Goal: Task Accomplishment & Management: Complete application form

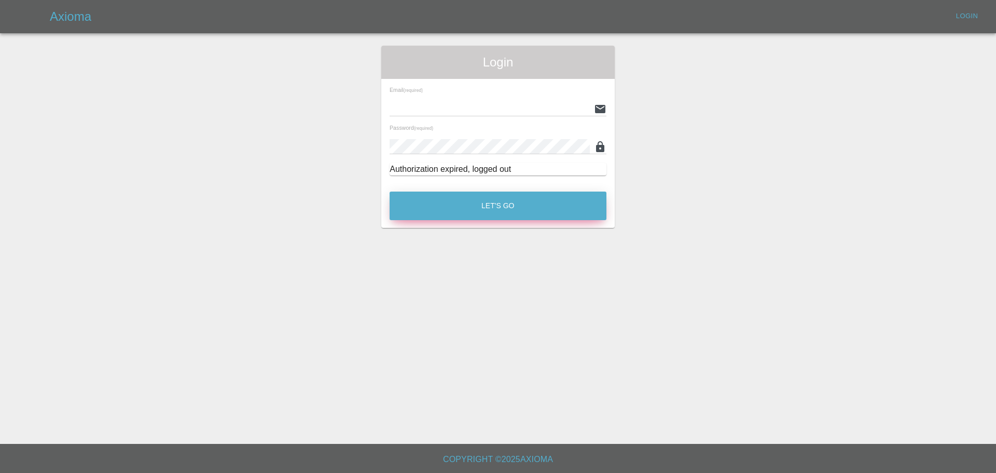
type input "[EMAIL_ADDRESS][PERSON_NAME][DOMAIN_NAME]"
click at [469, 212] on button "Let's Go" at bounding box center [498, 205] width 217 height 29
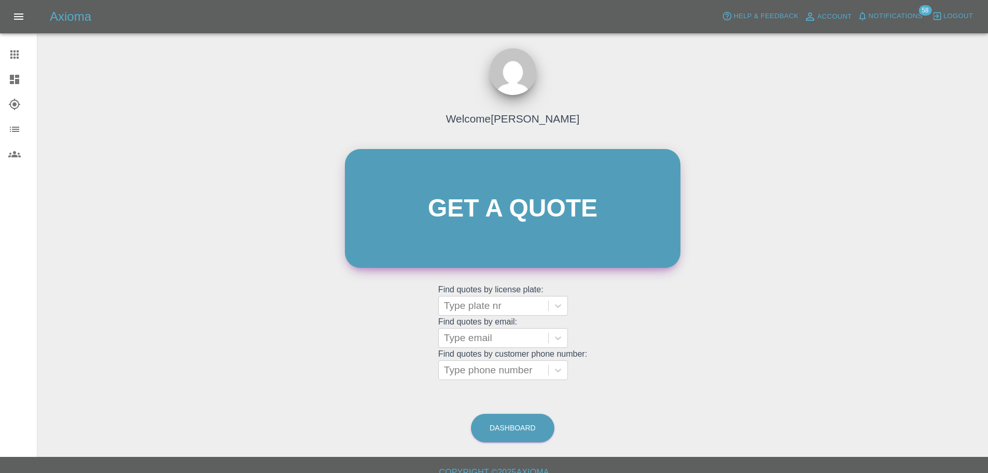
click at [486, 226] on link "Get a quote" at bounding box center [513, 208] width 336 height 119
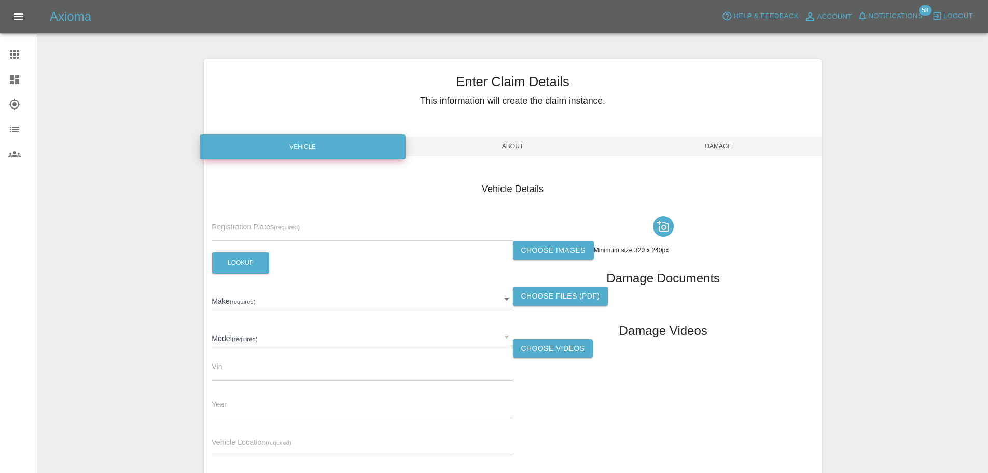
click at [328, 217] on div "Registration Plates (required)" at bounding box center [362, 226] width 301 height 29
click at [317, 221] on div "Registration Plates (required)" at bounding box center [362, 226] width 301 height 29
click at [316, 226] on input "text" at bounding box center [362, 233] width 301 height 15
paste input "DW25MMK"
type input "DW25MMK"
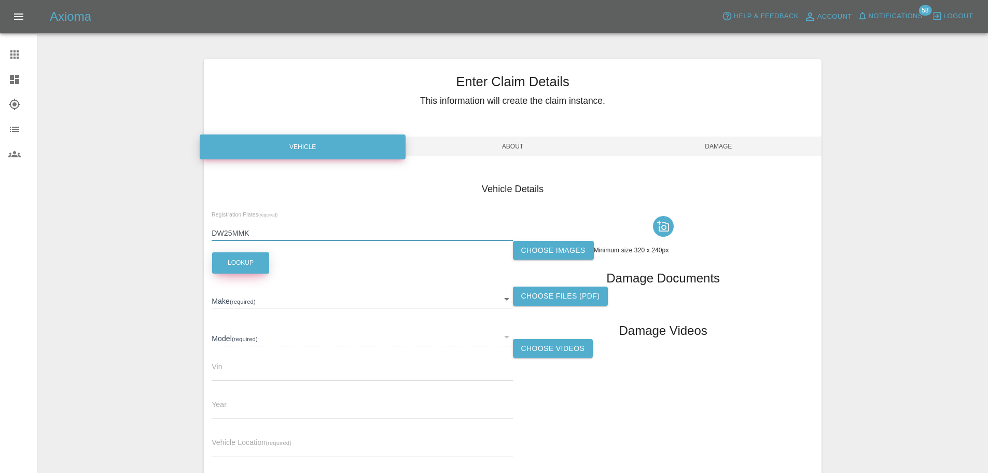
click at [249, 263] on button "Lookup" at bounding box center [240, 262] width 57 height 21
type input "FORD"
type input "CAPRI PREMIUM EXTENDED RANGE"
type input "2025"
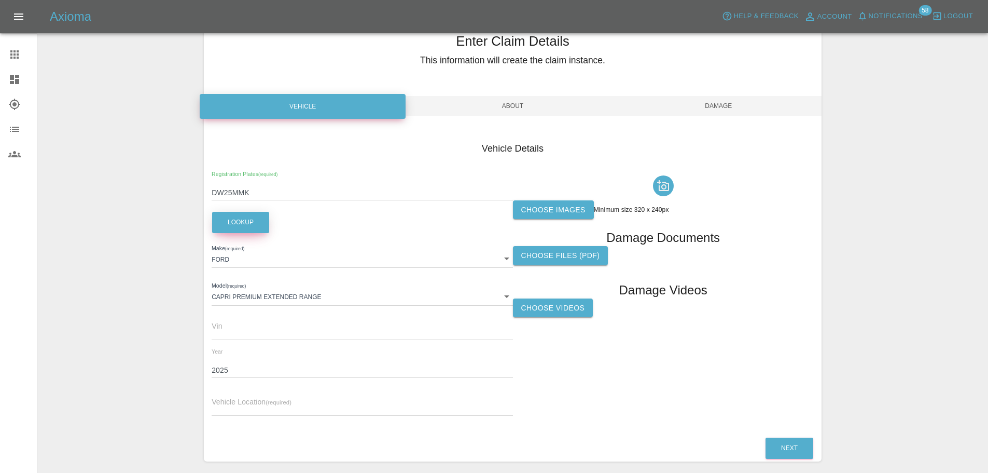
scroll to position [84, 0]
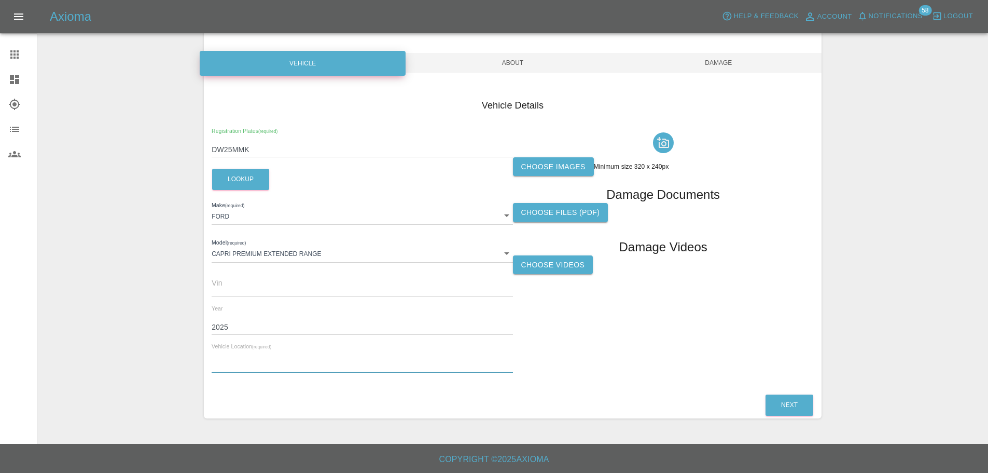
click at [275, 359] on input "text" at bounding box center [362, 364] width 301 height 15
paste input "[GEOGRAPHIC_DATA], [STREET_ADDRESS]"
type input "[GEOGRAPHIC_DATA], [STREET_ADDRESS]"
click at [555, 171] on label "Choose images" at bounding box center [553, 166] width 81 height 19
click at [0, 0] on input "Choose images" at bounding box center [0, 0] width 0 height 0
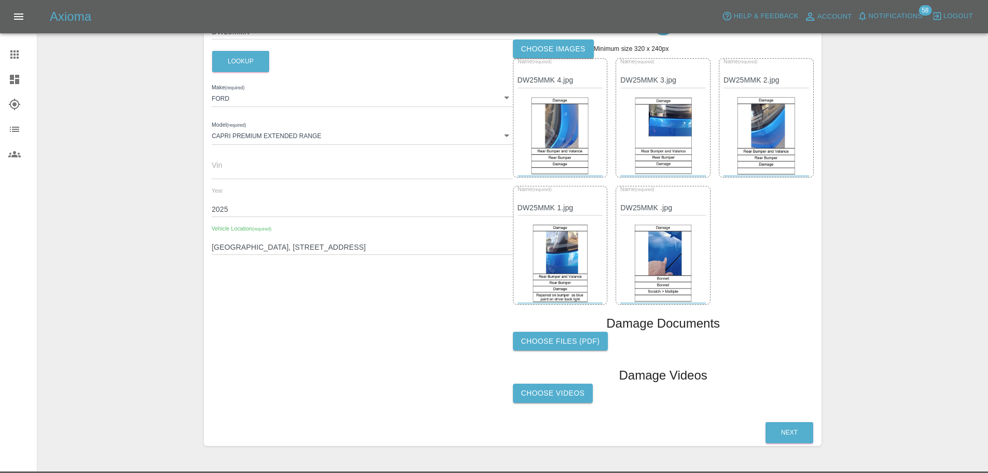
scroll to position [213, 0]
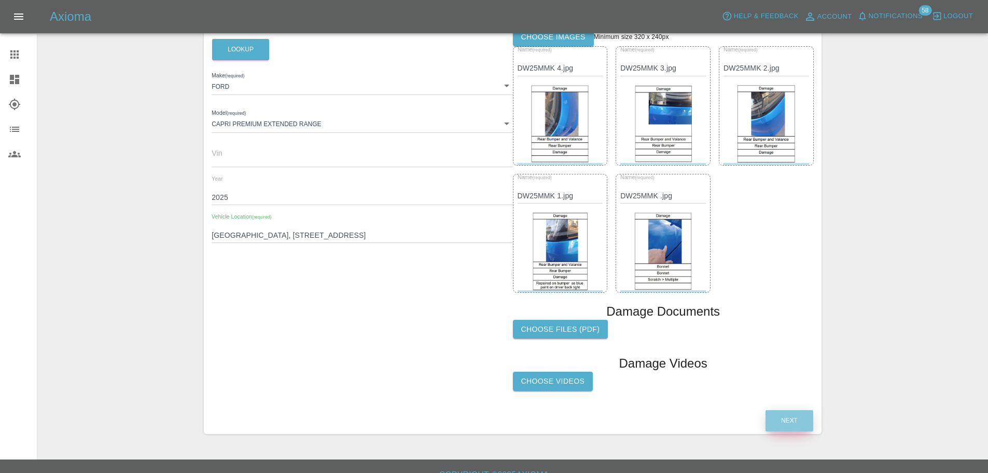
click at [791, 418] on button "Next" at bounding box center [790, 420] width 48 height 21
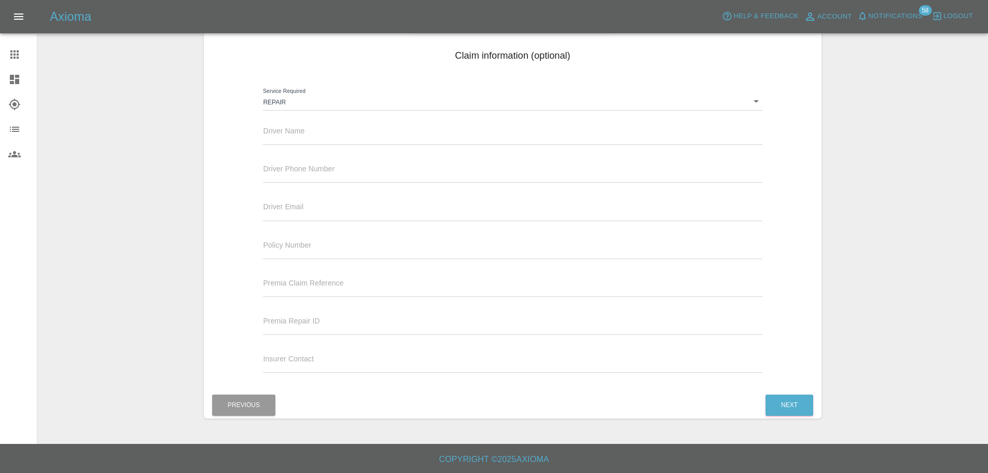
click at [317, 133] on input "text" at bounding box center [512, 137] width 499 height 15
paste input "TISHEN HALL"
type input "TISHEN HALL"
click at [309, 184] on div "Driver Phone Number" at bounding box center [512, 173] width 515 height 38
click at [305, 173] on input "text" at bounding box center [512, 175] width 499 height 15
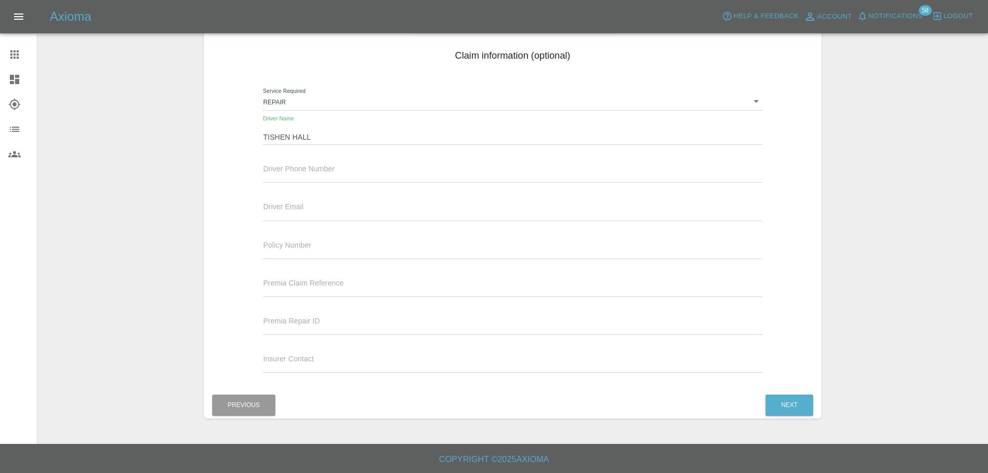
paste input "447920281702"
type input "447920281702"
click at [783, 403] on button "Next" at bounding box center [790, 404] width 48 height 21
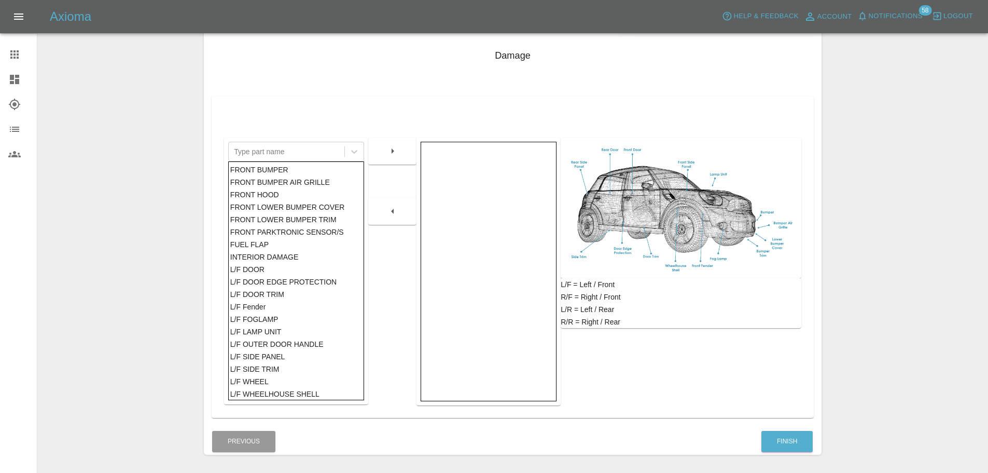
click at [280, 196] on div "FRONT HOOD" at bounding box center [296, 194] width 132 height 12
click at [386, 151] on icon "button" at bounding box center [392, 151] width 12 height 12
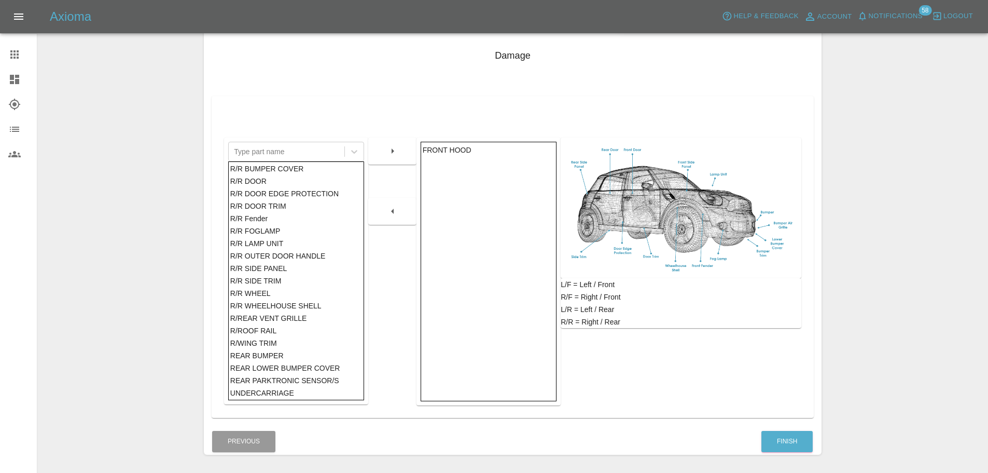
scroll to position [587, 0]
click at [267, 351] on div "REAR BUMPER" at bounding box center [296, 355] width 132 height 12
click at [383, 157] on button "button" at bounding box center [392, 151] width 33 height 19
click at [789, 442] on button "Finish" at bounding box center [786, 440] width 51 height 21
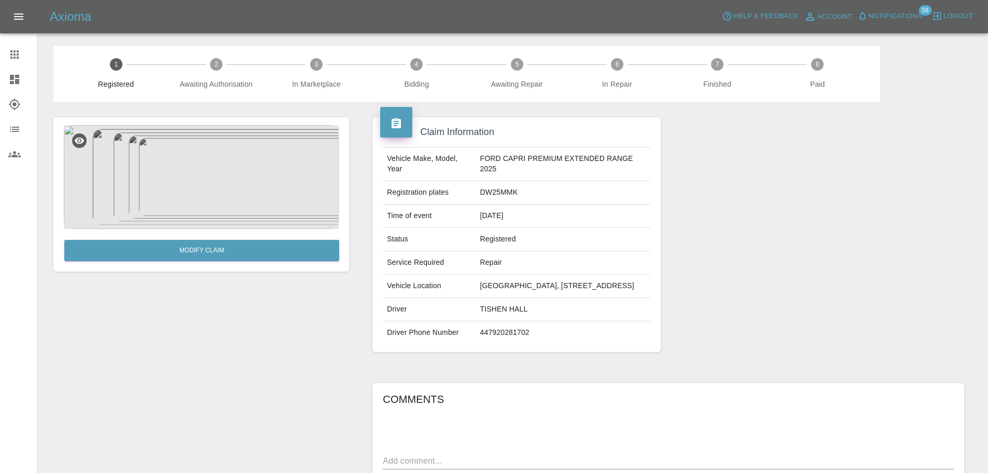
click at [15, 74] on icon at bounding box center [14, 79] width 12 height 12
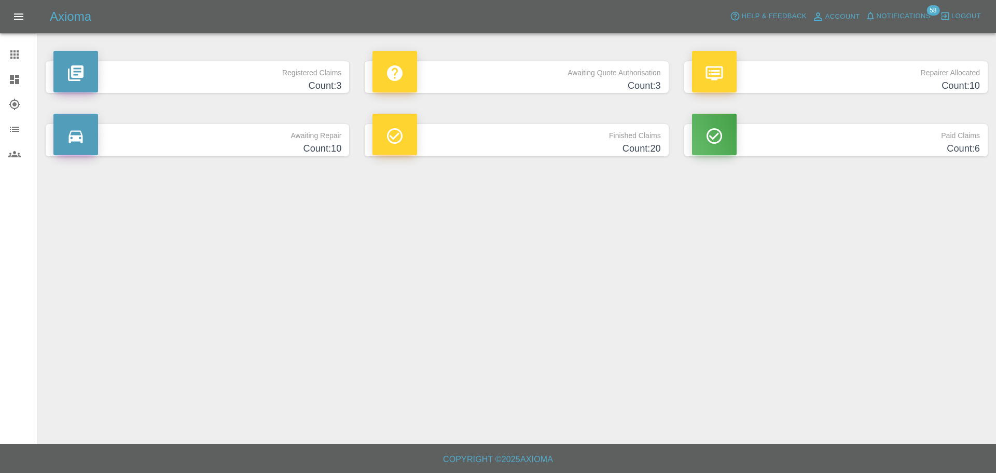
click at [559, 80] on h4 "Count: 3" at bounding box center [516, 86] width 288 height 14
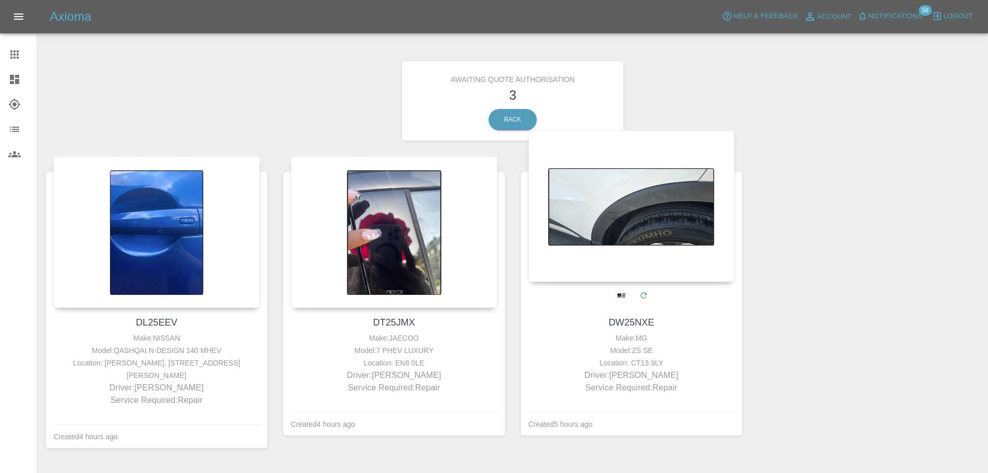
click at [617, 245] on div at bounding box center [632, 205] width 206 height 151
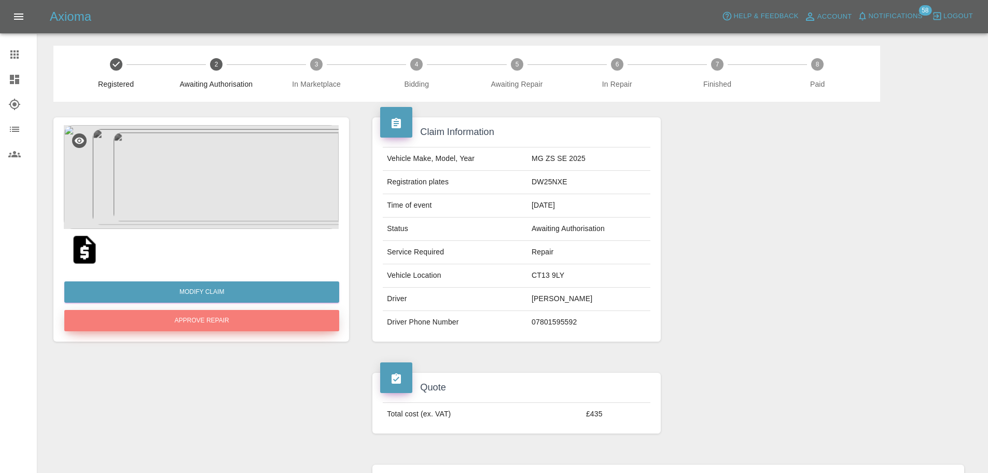
click at [252, 315] on button "Approve Repair" at bounding box center [201, 320] width 275 height 21
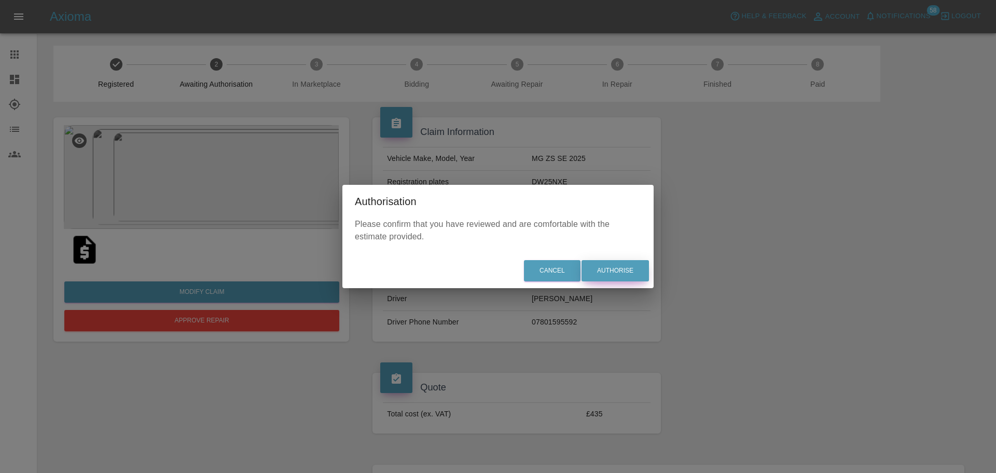
click at [621, 274] on button "Authorise" at bounding box center [614, 270] width 67 height 21
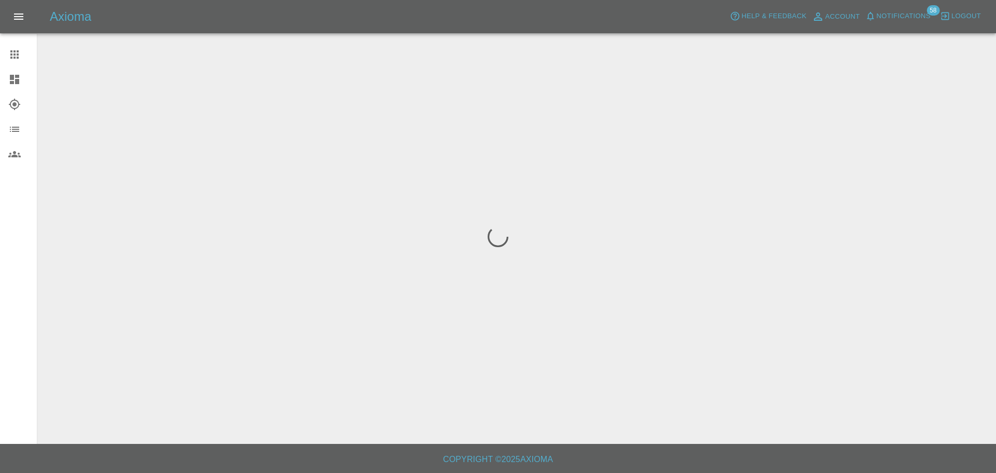
click at [20, 86] on link "Dashboard" at bounding box center [18, 79] width 37 height 25
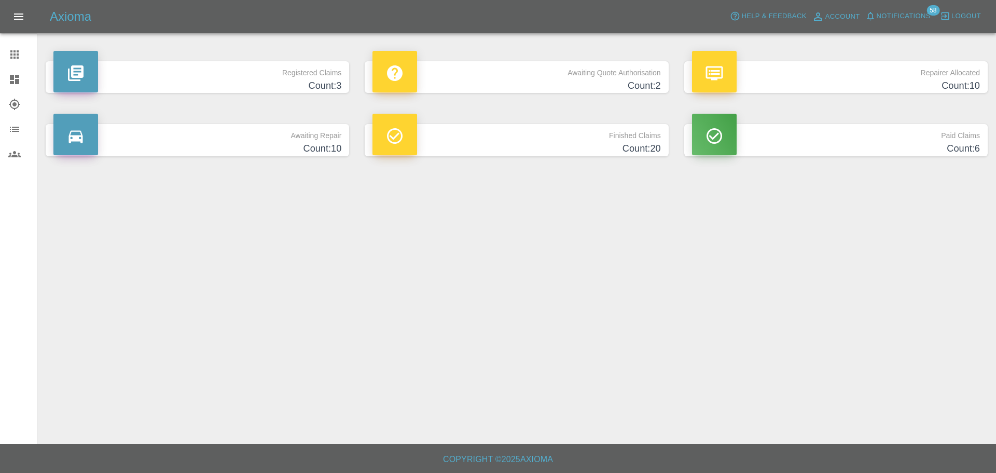
click at [277, 147] on h4 "Count: 10" at bounding box center [197, 149] width 288 height 14
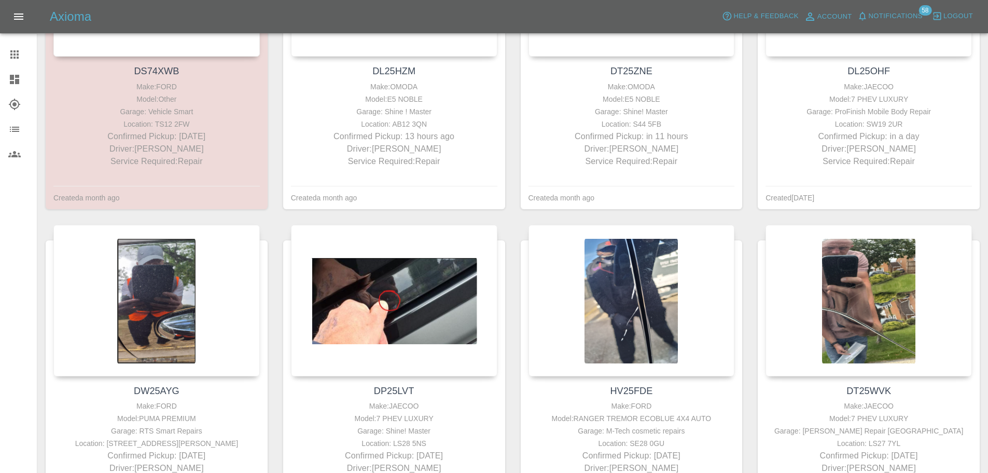
scroll to position [138, 0]
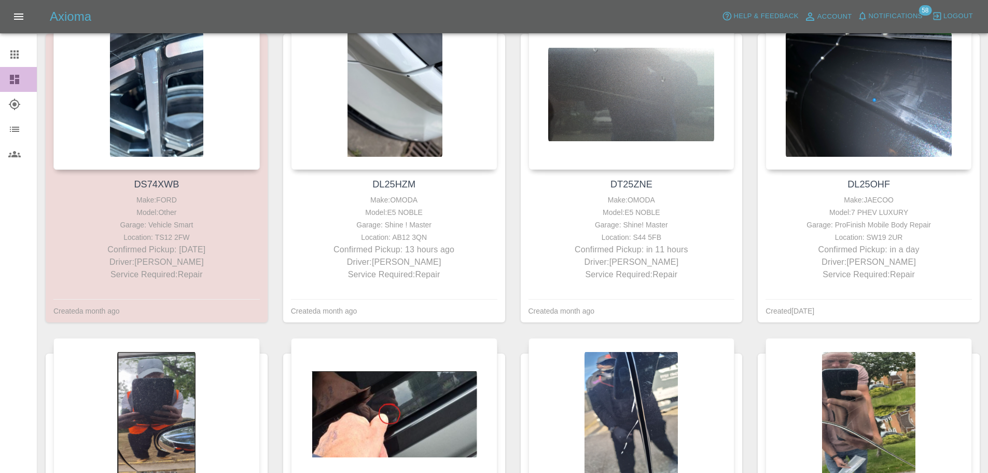
click at [22, 81] on div at bounding box center [22, 79] width 29 height 12
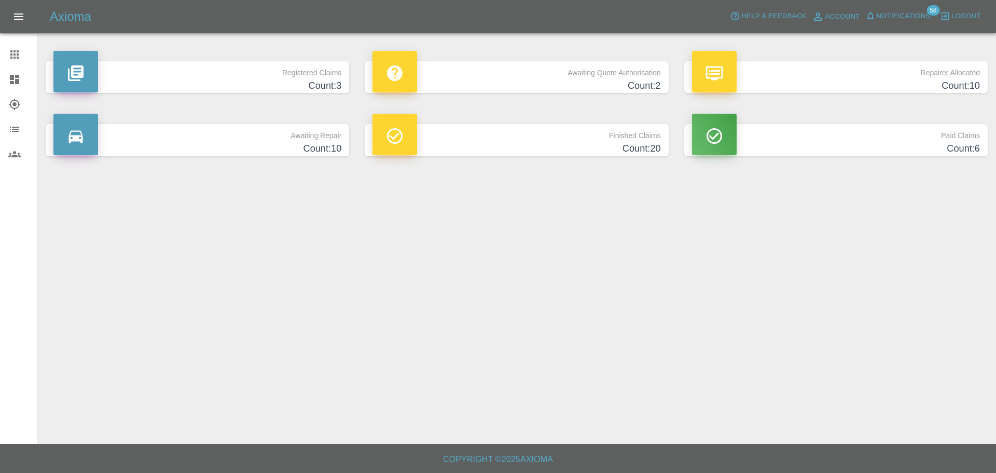
click at [221, 89] on h4 "Count: 3" at bounding box center [197, 86] width 288 height 14
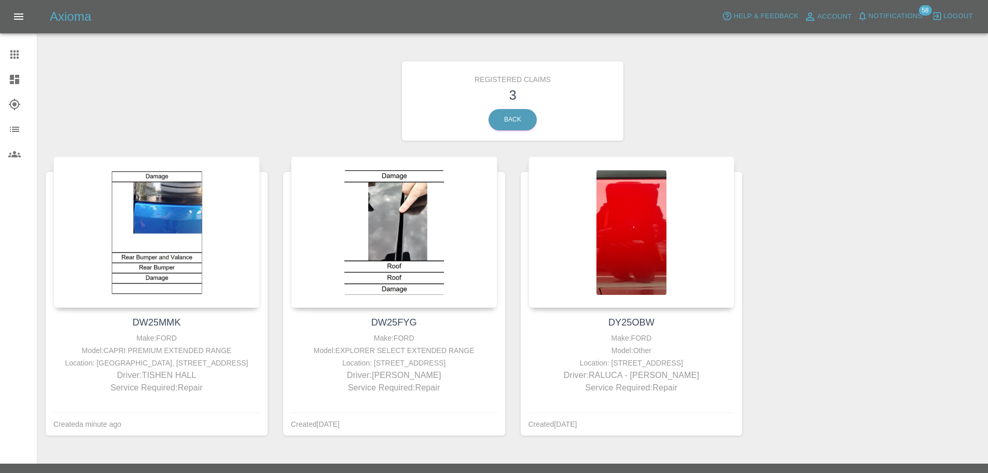
click at [15, 84] on icon at bounding box center [14, 79] width 9 height 9
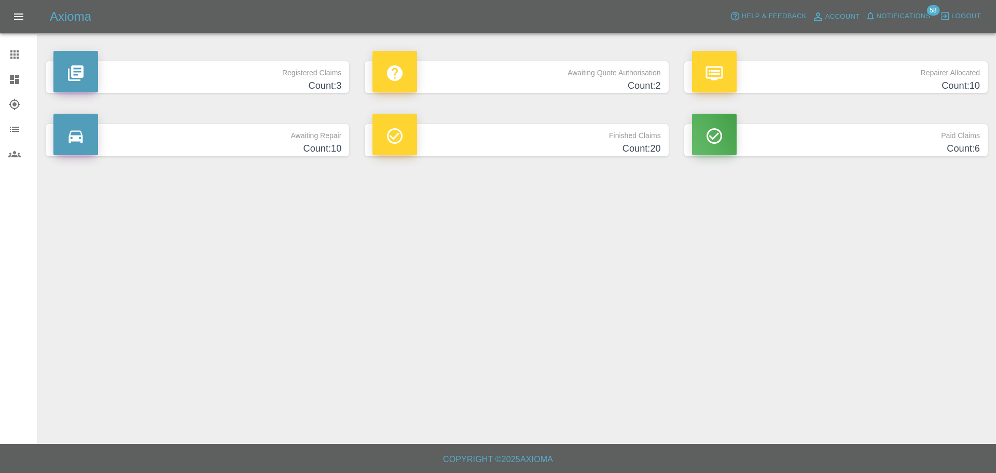
click at [518, 135] on p "Finished Claims" at bounding box center [516, 133] width 288 height 18
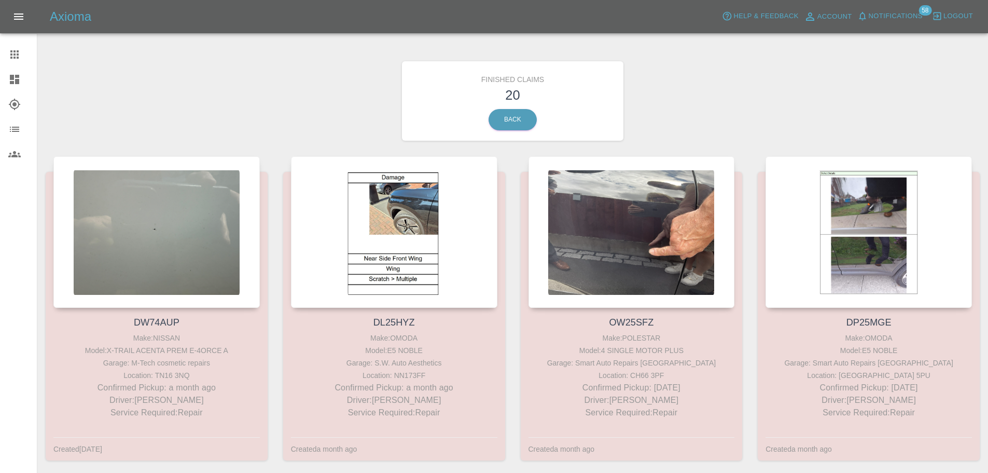
click at [7, 79] on link "Dashboard" at bounding box center [18, 79] width 37 height 25
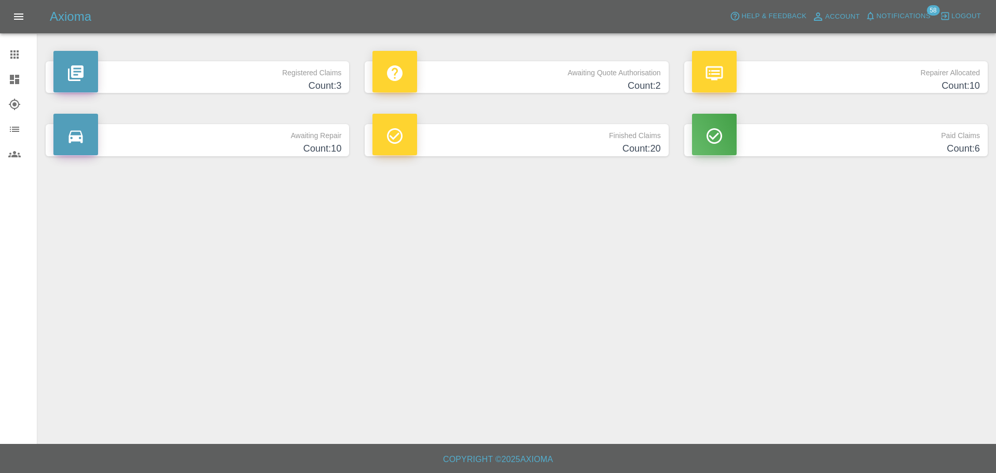
click at [870, 147] on h4 "Count: 6" at bounding box center [836, 149] width 288 height 14
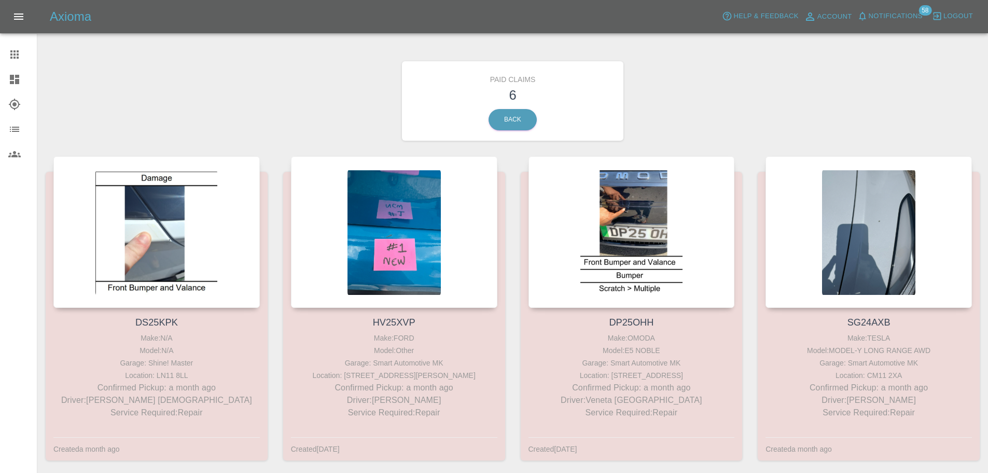
click at [14, 74] on icon at bounding box center [14, 79] width 12 height 12
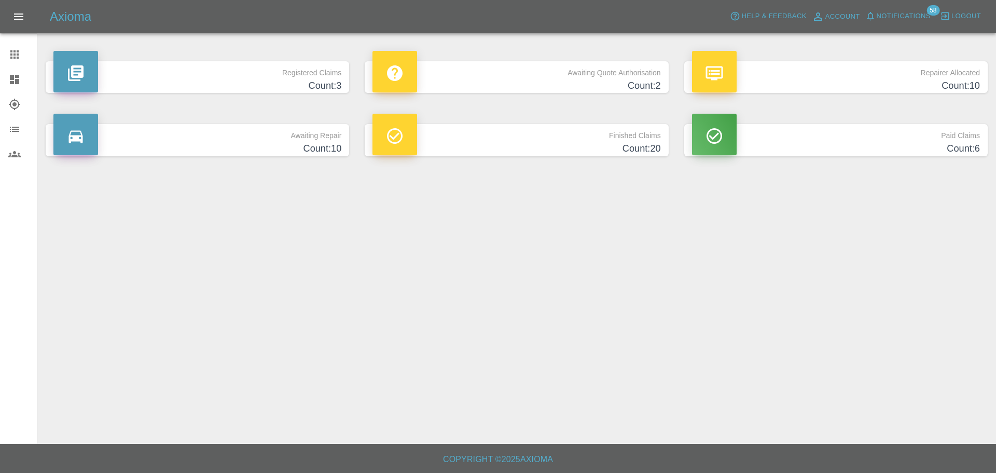
click at [912, 76] on p "Repairer Allocated" at bounding box center [836, 70] width 288 height 18
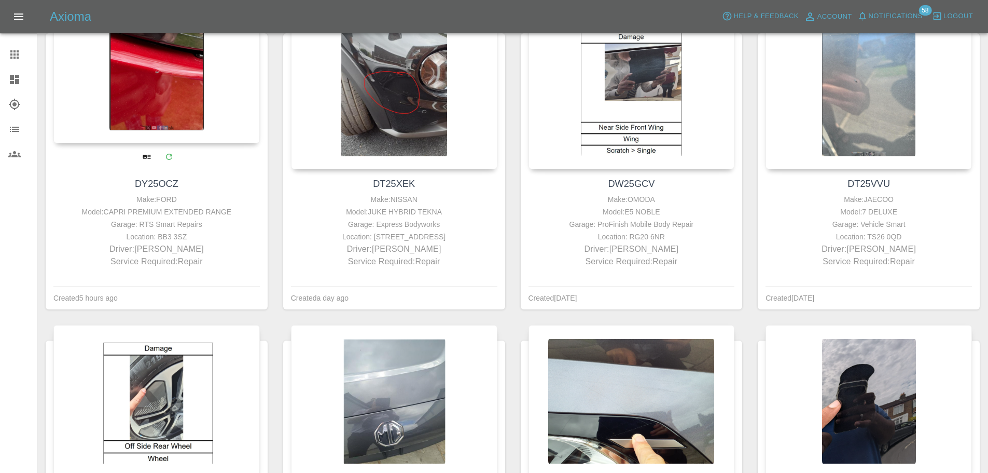
scroll to position [127, 0]
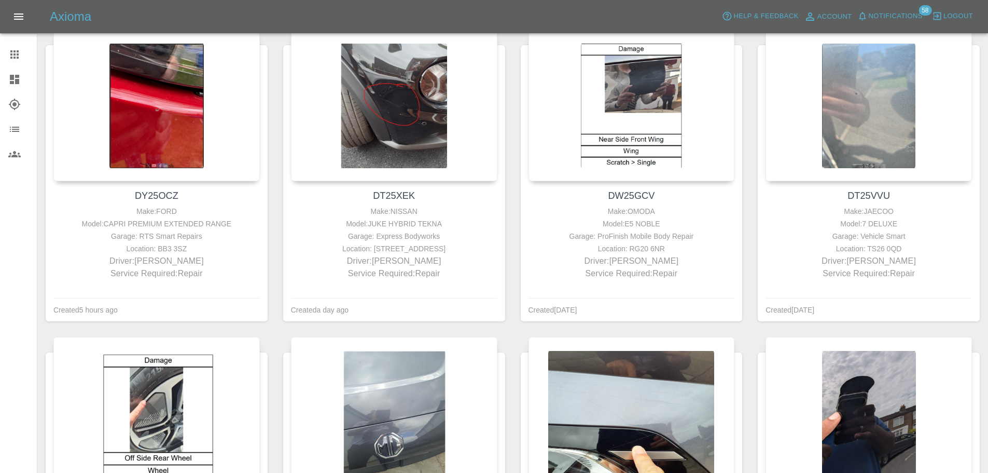
click at [20, 80] on icon at bounding box center [14, 79] width 12 height 12
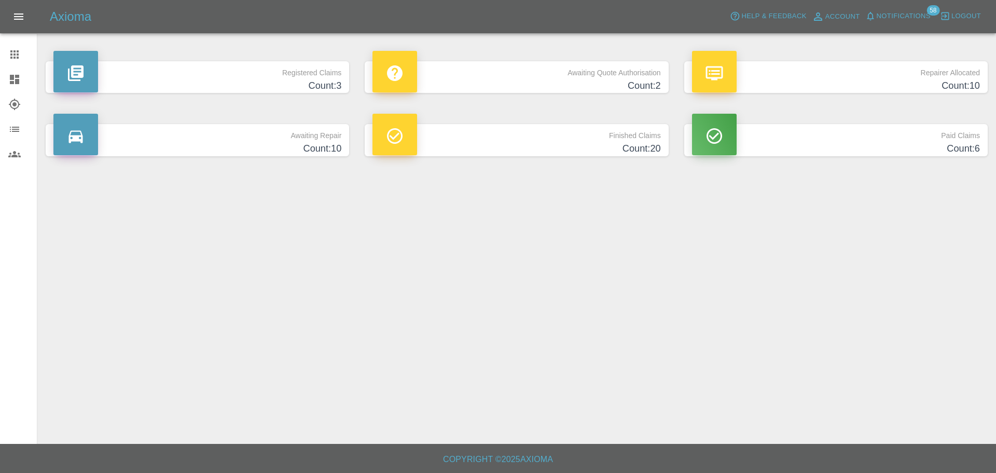
click at [288, 141] on p "Awaiting Repair" at bounding box center [197, 133] width 288 height 18
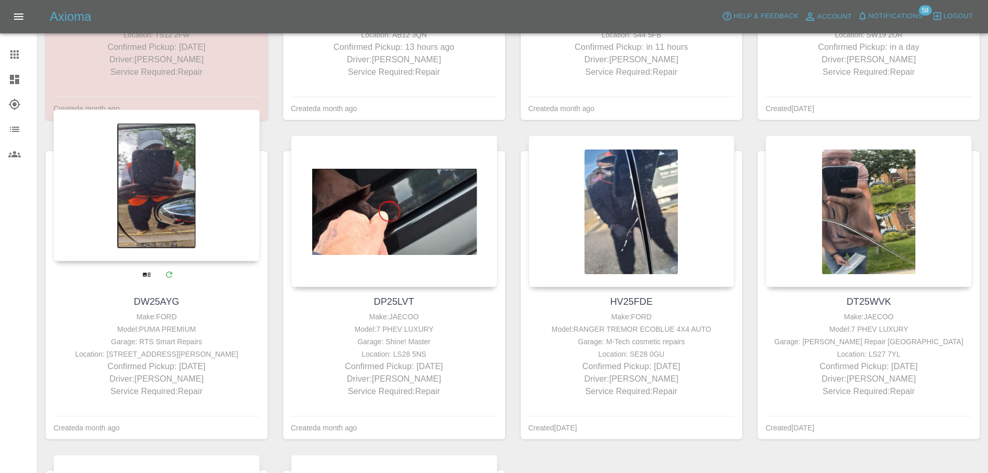
scroll to position [332, 0]
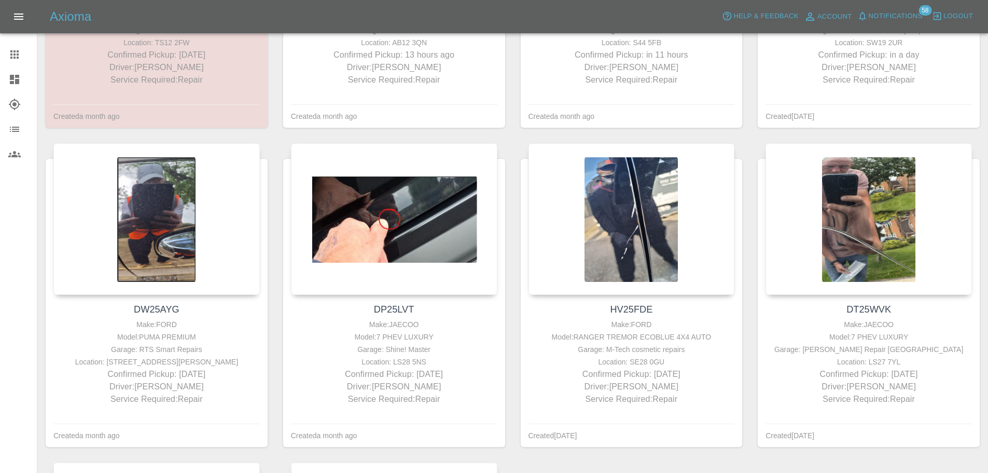
click at [18, 77] on icon at bounding box center [14, 79] width 9 height 9
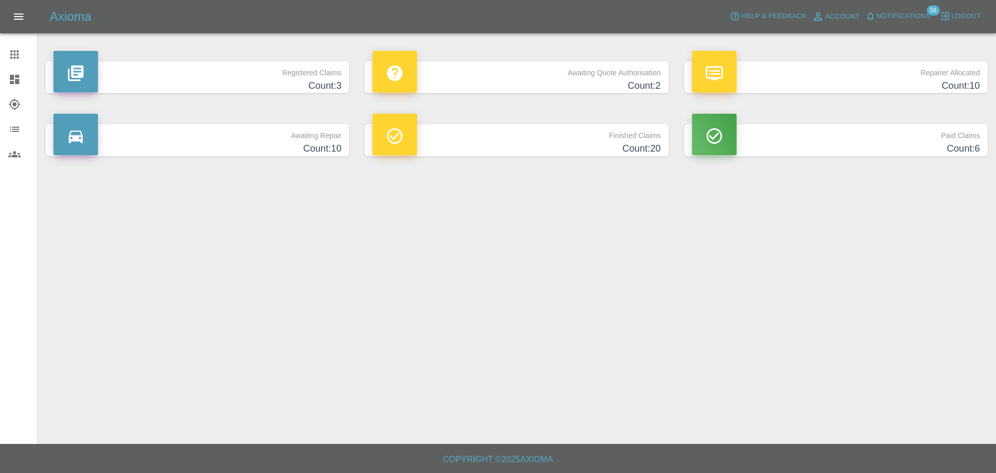
click at [574, 79] on h4 "Count: 2" at bounding box center [516, 86] width 288 height 14
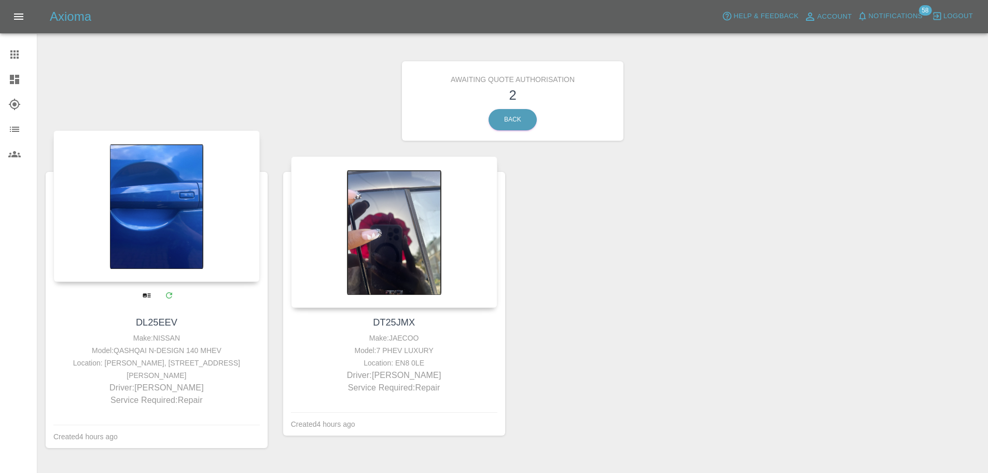
click at [158, 338] on div "Make: NISSAN" at bounding box center [156, 337] width 201 height 12
click at [171, 259] on div at bounding box center [156, 205] width 206 height 151
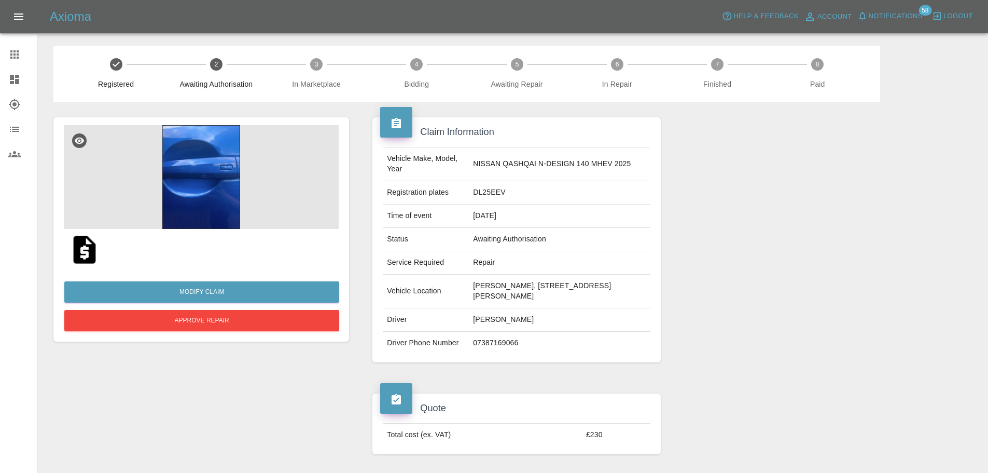
click at [190, 189] on img at bounding box center [201, 177] width 275 height 104
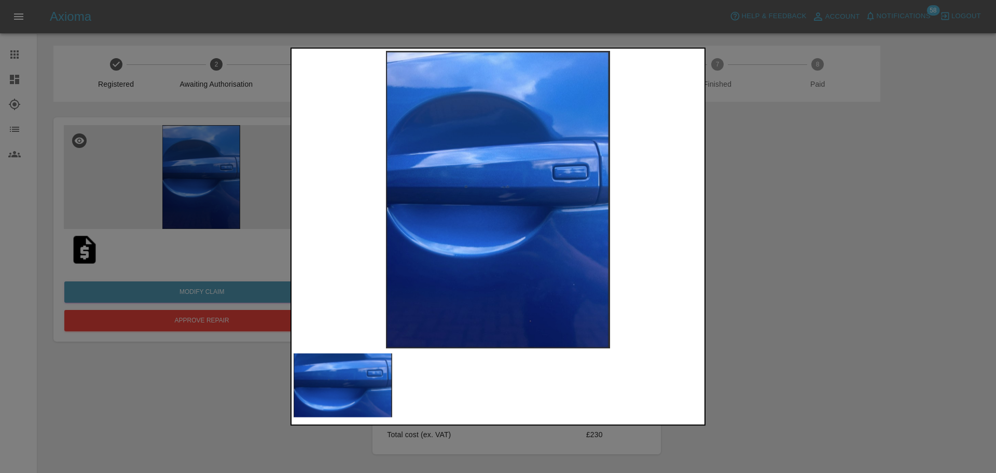
click at [870, 276] on div at bounding box center [498, 236] width 996 height 473
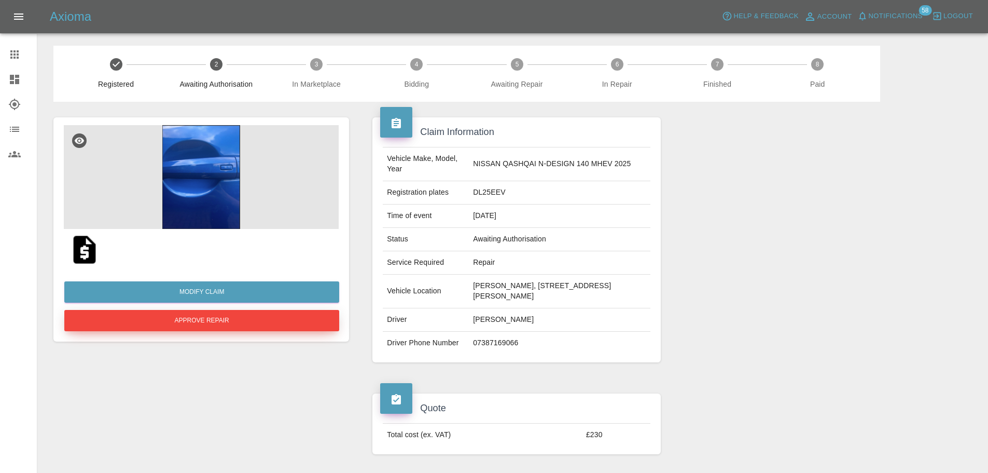
click at [245, 314] on button "Approve Repair" at bounding box center [201, 320] width 275 height 21
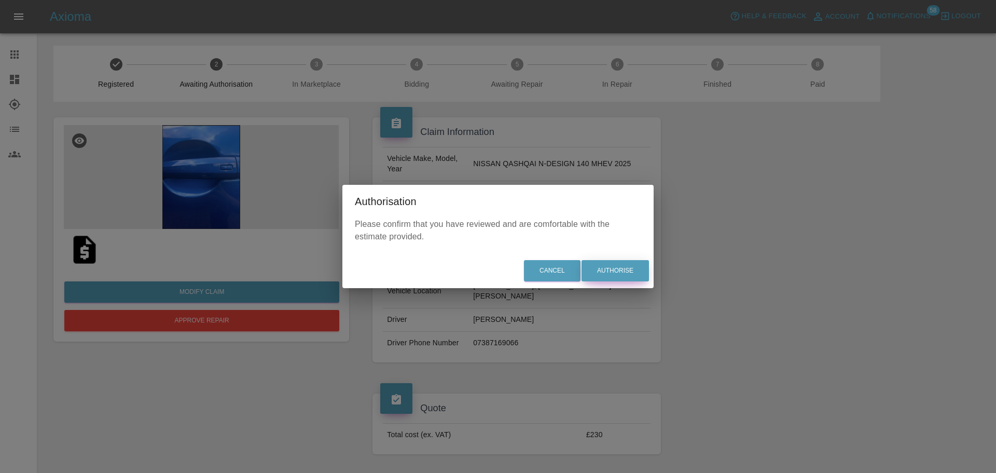
click at [633, 265] on button "Authorise" at bounding box center [614, 270] width 67 height 21
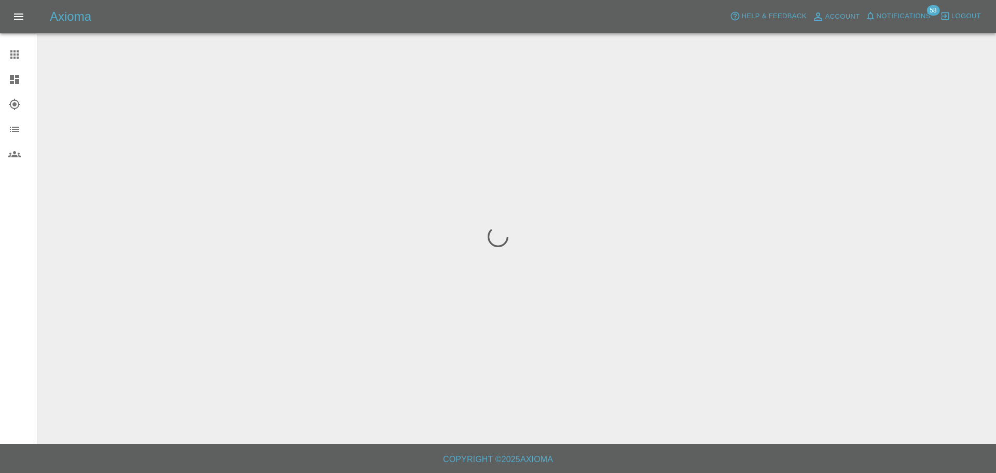
click at [17, 80] on icon at bounding box center [14, 79] width 9 height 9
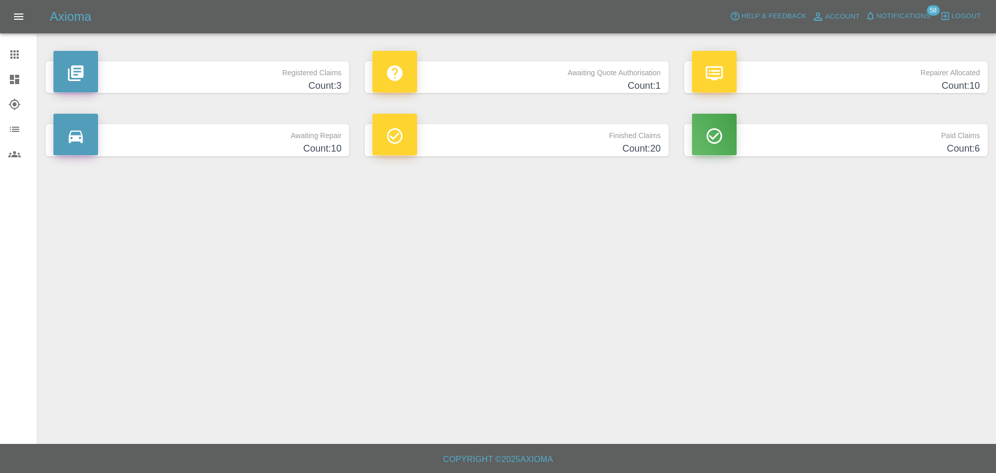
click at [557, 83] on h4 "Count: 1" at bounding box center [516, 86] width 288 height 14
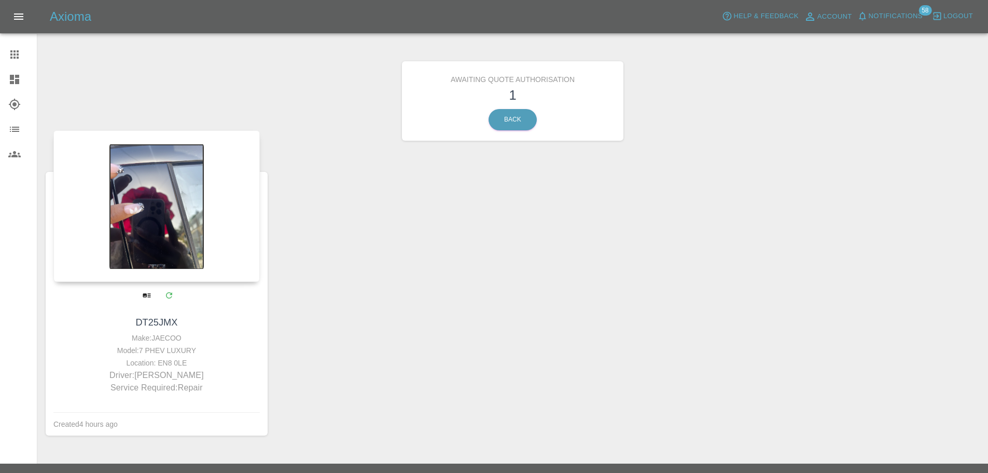
click at [163, 357] on div "Location: EN8 0LE" at bounding box center [156, 362] width 201 height 12
click at [154, 323] on link "DT25JMX" at bounding box center [156, 322] width 42 height 10
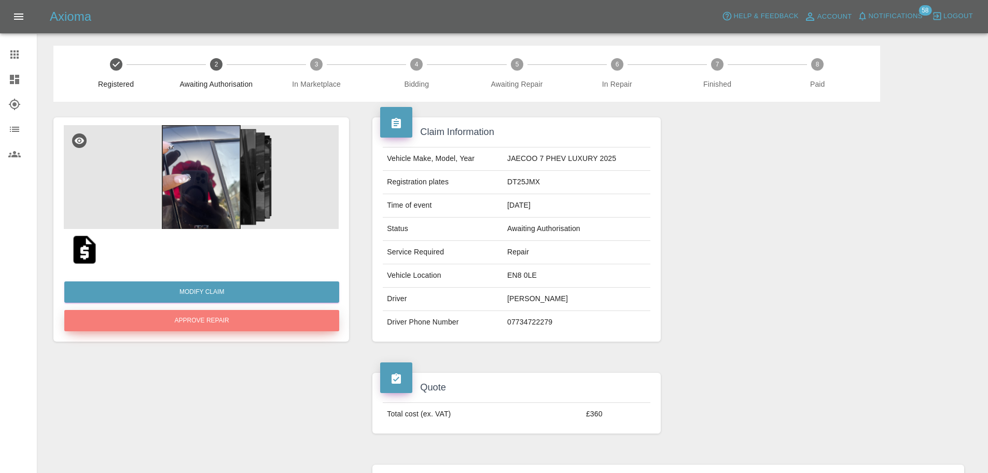
click at [210, 325] on button "Approve Repair" at bounding box center [201, 320] width 275 height 21
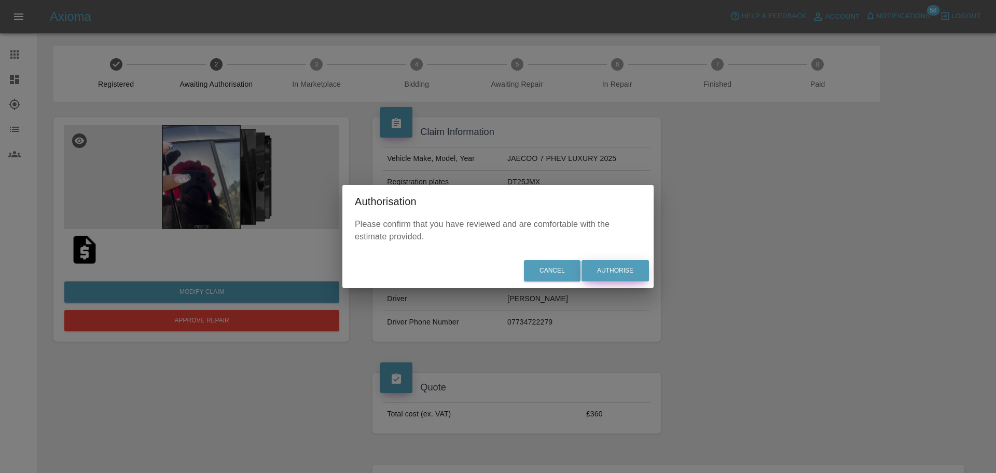
click at [614, 270] on button "Authorise" at bounding box center [614, 270] width 67 height 21
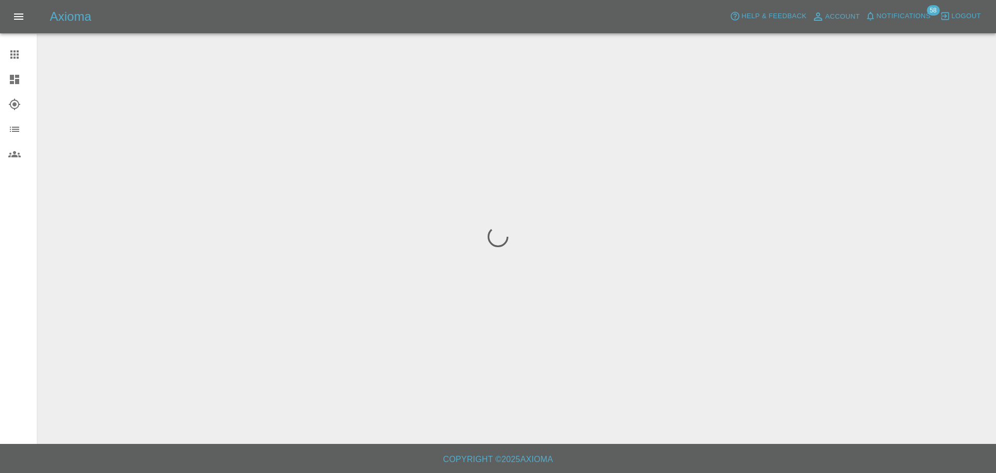
click at [13, 80] on icon at bounding box center [14, 79] width 9 height 9
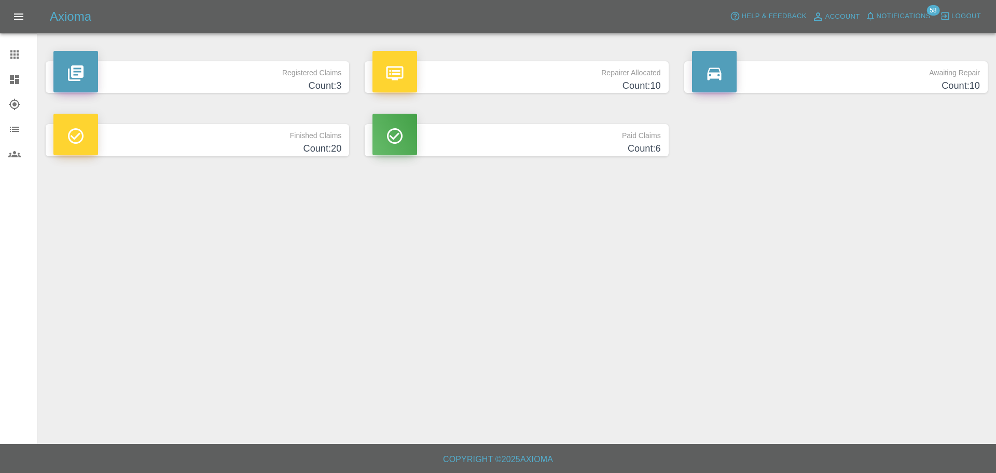
drag, startPoint x: 11, startPoint y: 79, endPoint x: 279, endPoint y: 187, distance: 288.1
click at [11, 79] on icon at bounding box center [14, 79] width 9 height 9
click at [8, 55] on link "Claims" at bounding box center [18, 54] width 37 height 25
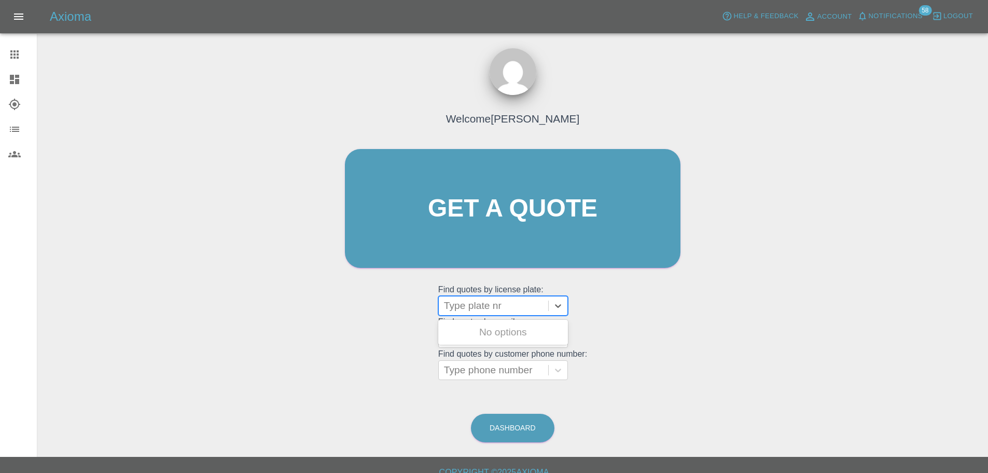
click at [473, 303] on div at bounding box center [493, 305] width 99 height 15
paste input "DW25MMK"
type input "DW25MMK"
click at [501, 337] on div "DW25MMK, Registered" at bounding box center [503, 332] width 130 height 21
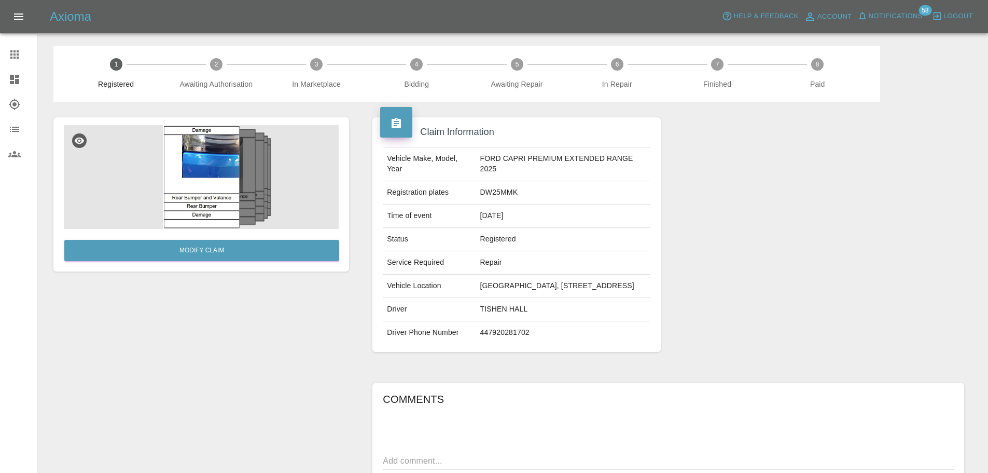
click at [17, 80] on icon at bounding box center [14, 79] width 9 height 9
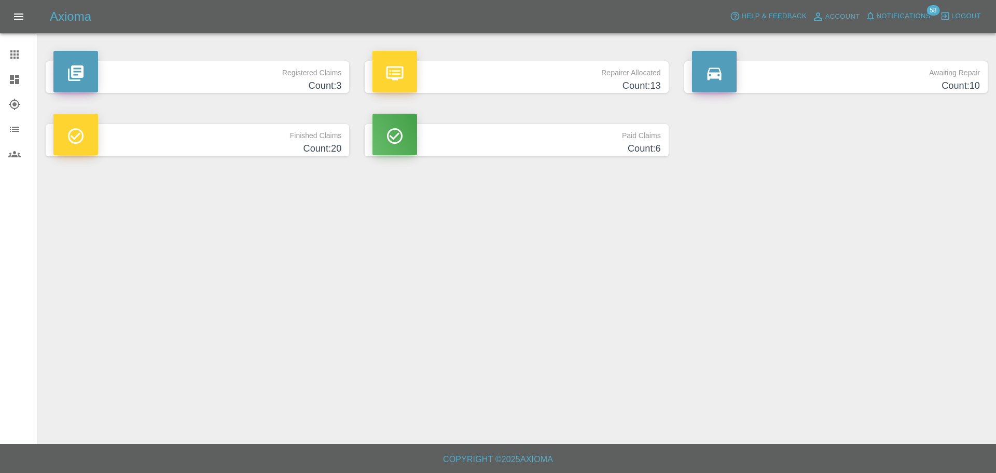
click at [844, 259] on main "Registered Claims Count: 3 Repairer Allocated Count: 13 Awaiting Repair Count: …" at bounding box center [498, 221] width 996 height 443
click at [563, 227] on main "Registered Claims Count: 3 Repairer Allocated Count: 13 Awaiting Repair Count: …" at bounding box center [498, 221] width 996 height 443
click at [299, 83] on h4 "Count: 3" at bounding box center [197, 86] width 288 height 14
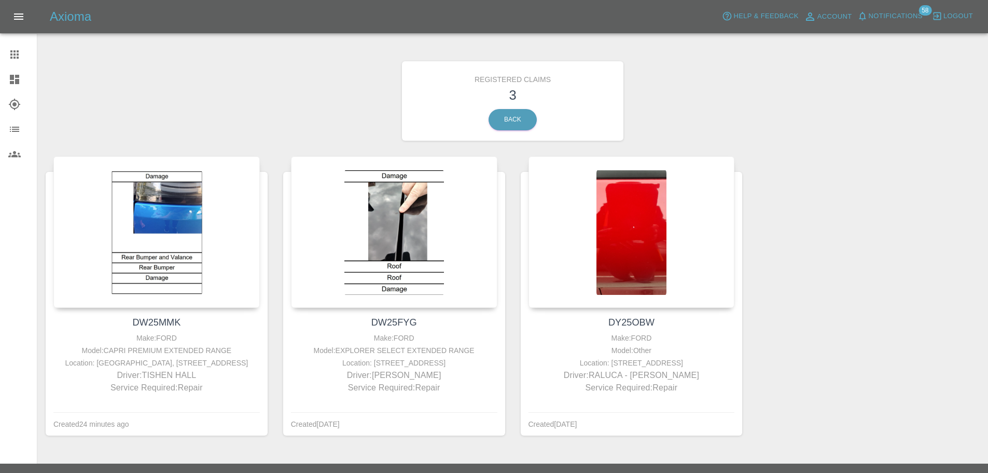
click at [10, 78] on icon at bounding box center [14, 79] width 9 height 9
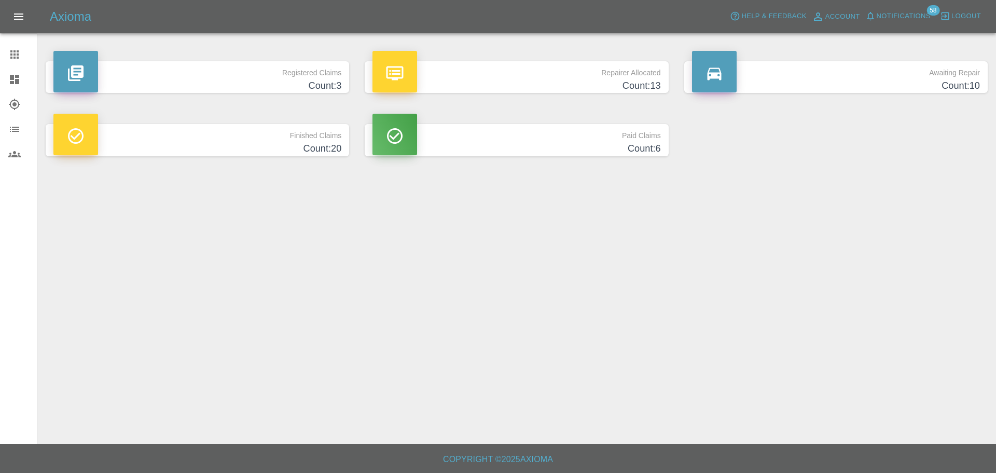
click at [578, 65] on p "Repairer Allocated" at bounding box center [516, 70] width 288 height 18
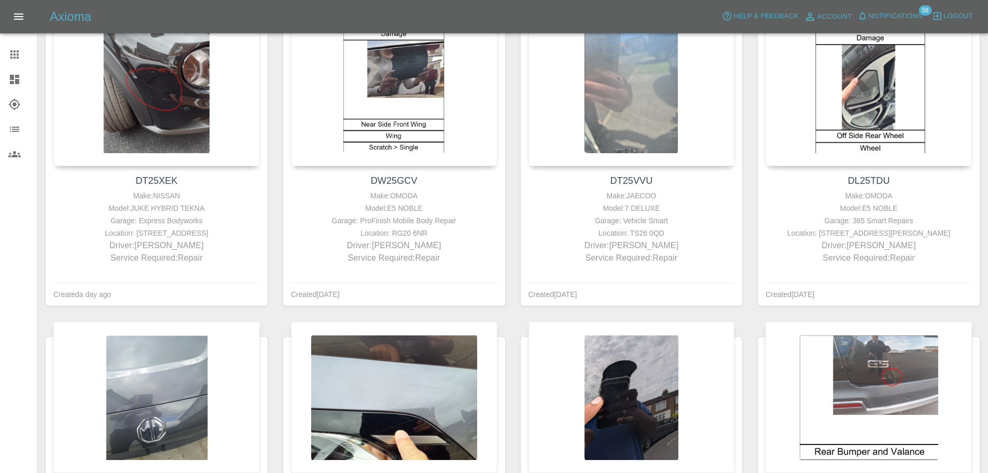
scroll to position [350, 0]
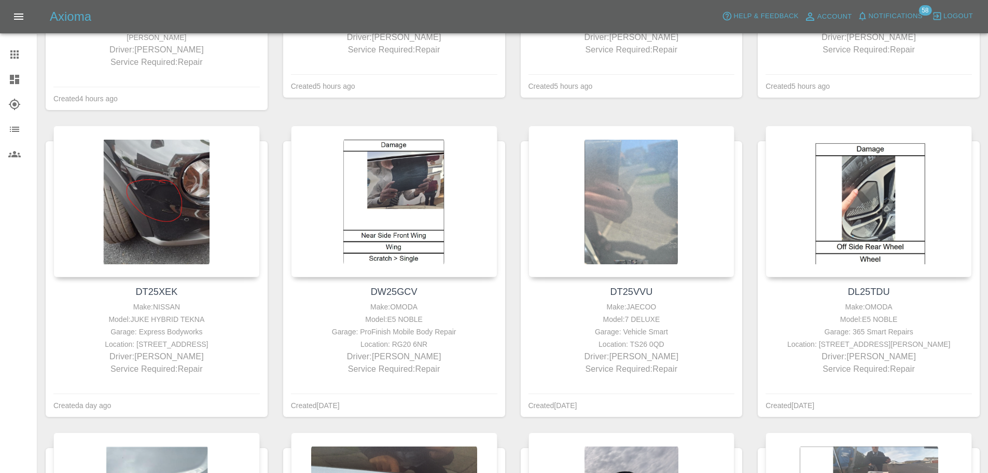
click at [11, 73] on link "Dashboard" at bounding box center [18, 79] width 37 height 25
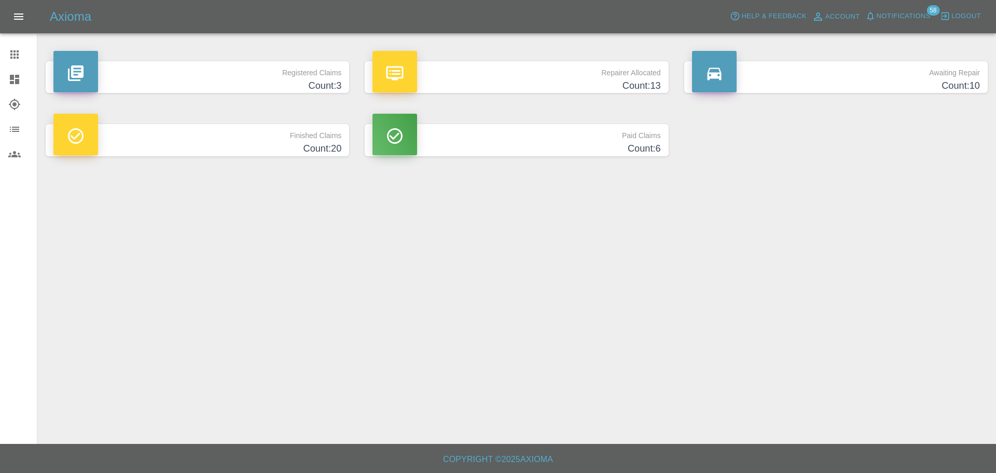
drag, startPoint x: 451, startPoint y: 236, endPoint x: 500, endPoint y: 231, distance: 49.5
click at [449, 235] on main "Registered Claims Count: 3 Repairer Allocated Count: 13 Awaiting Repair Count: …" at bounding box center [498, 221] width 996 height 443
click at [797, 74] on p "Awaiting Repair" at bounding box center [836, 70] width 288 height 18
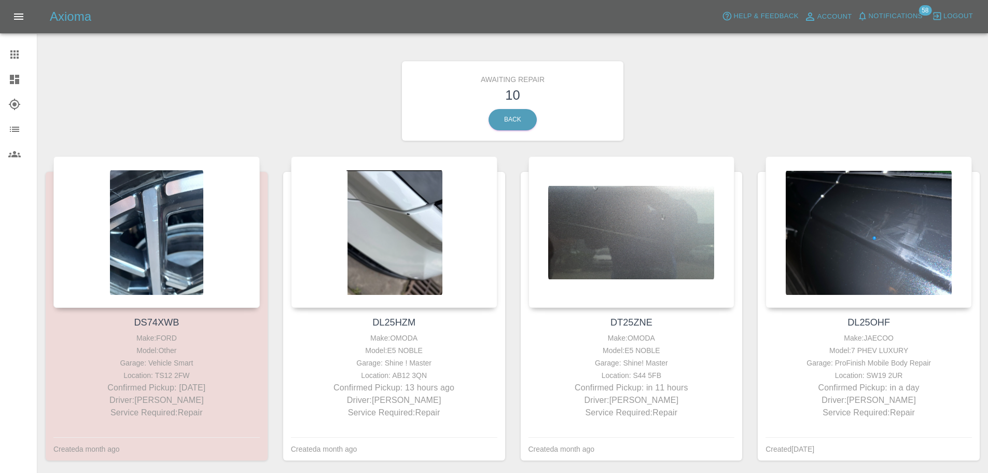
click at [316, 55] on div "Awaiting Repair 10 Back" at bounding box center [513, 101] width 950 height 110
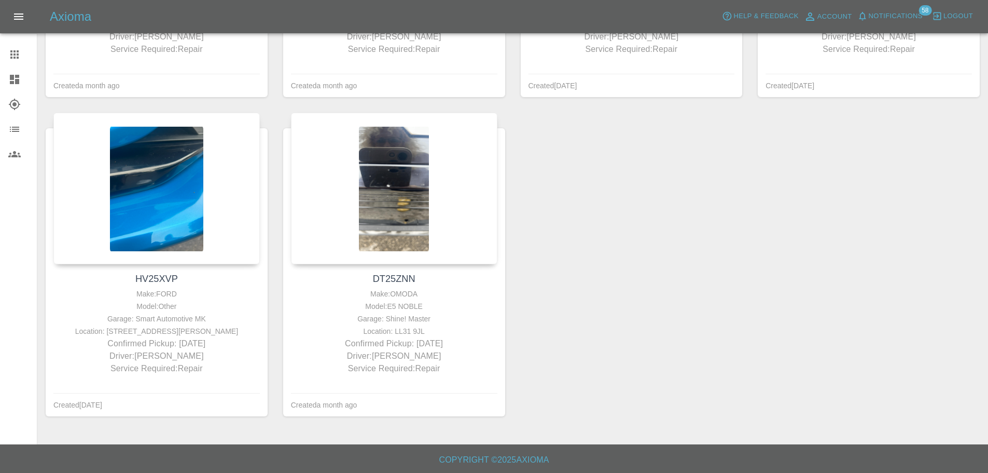
scroll to position [683, 0]
